Goal: Complete application form

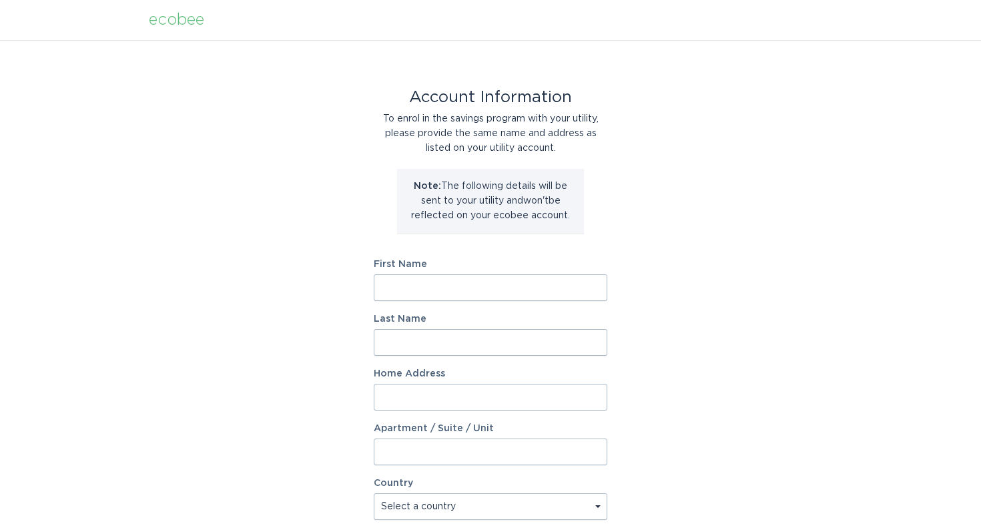
click at [409, 281] on input "First Name" at bounding box center [491, 287] width 234 height 27
type input "[PERSON_NAME]"
click at [417, 342] on input "Last Name" at bounding box center [491, 342] width 234 height 27
type input "[PERSON_NAME]"
click at [404, 395] on input "Home Address" at bounding box center [491, 397] width 234 height 27
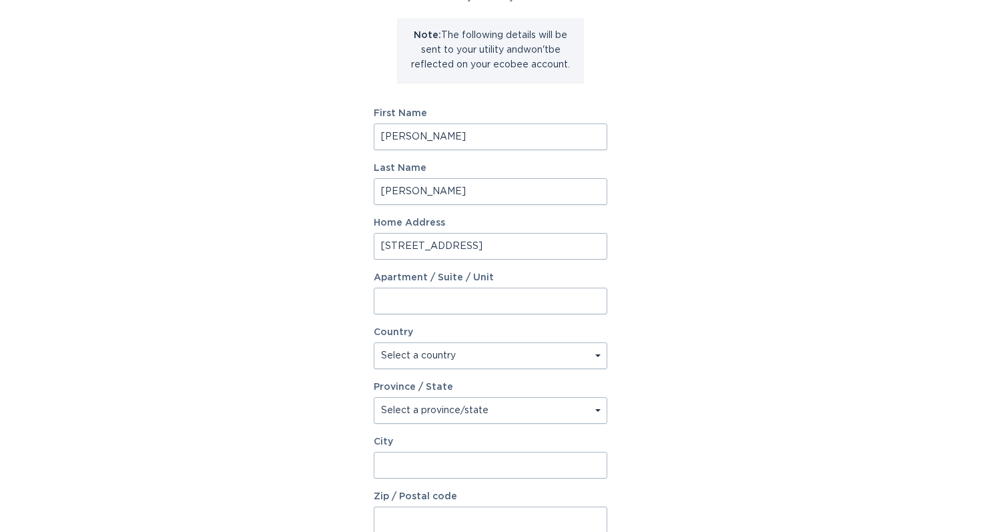
scroll to position [156, 0]
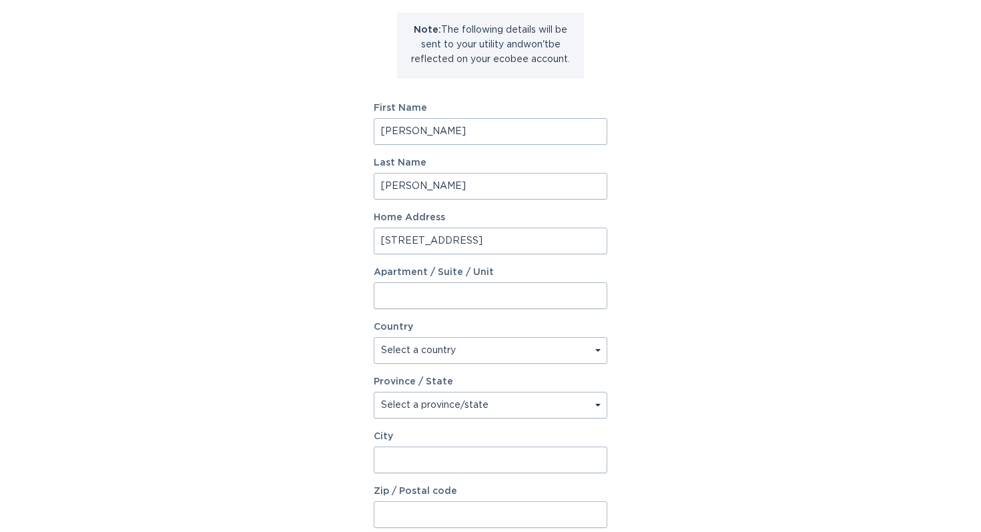
type input "[STREET_ADDRESS]"
click at [598, 348] on select "Select a country [GEOGRAPHIC_DATA] [GEOGRAPHIC_DATA]" at bounding box center [491, 350] width 234 height 27
select select "US"
click at [374, 337] on select "Select a country [GEOGRAPHIC_DATA] [GEOGRAPHIC_DATA]" at bounding box center [491, 350] width 234 height 27
click at [598, 404] on select "Select a province/state [US_STATE] [US_STATE] [US_STATE] [US_STATE] [US_STATE] …" at bounding box center [491, 405] width 234 height 27
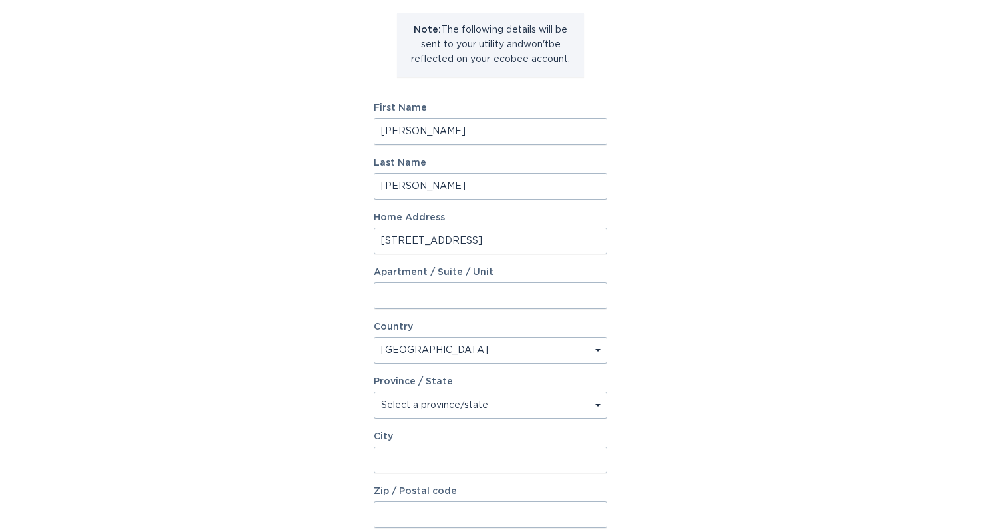
select select "NJ"
click at [374, 392] on select "Select a province/state [US_STATE] [US_STATE] [US_STATE] [US_STATE] [US_STATE] …" at bounding box center [491, 405] width 234 height 27
click at [402, 459] on input "City" at bounding box center [491, 460] width 234 height 27
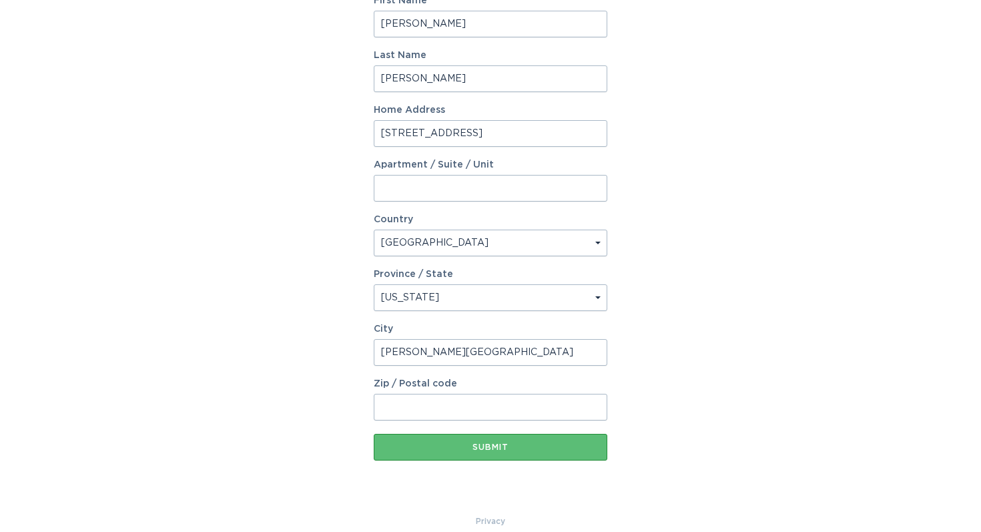
scroll to position [278, 0]
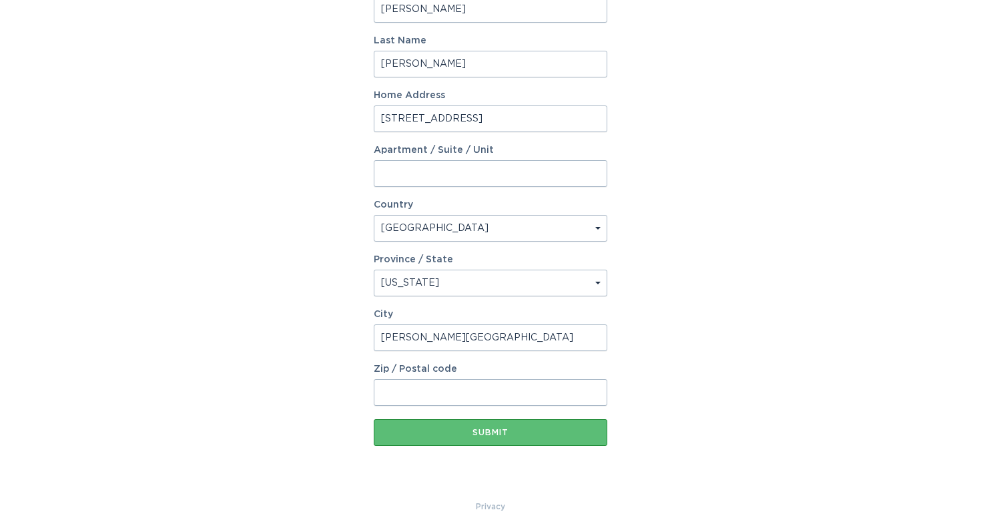
type input "[PERSON_NAME][GEOGRAPHIC_DATA]"
click at [390, 394] on input "Zip / Postal code" at bounding box center [491, 392] width 234 height 27
type input "07976"
click at [469, 428] on button "Submit" at bounding box center [491, 432] width 234 height 27
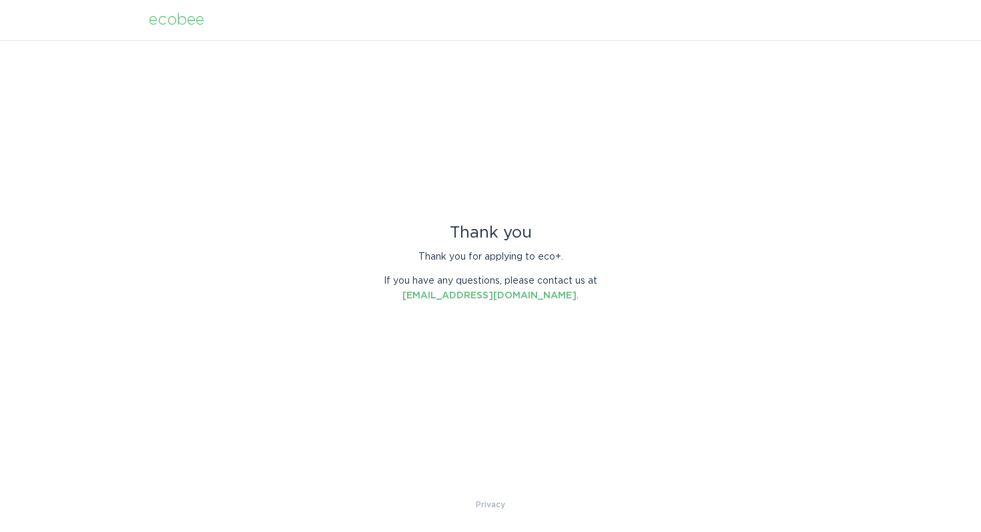
scroll to position [0, 0]
